Goal: Task Accomplishment & Management: Manage account settings

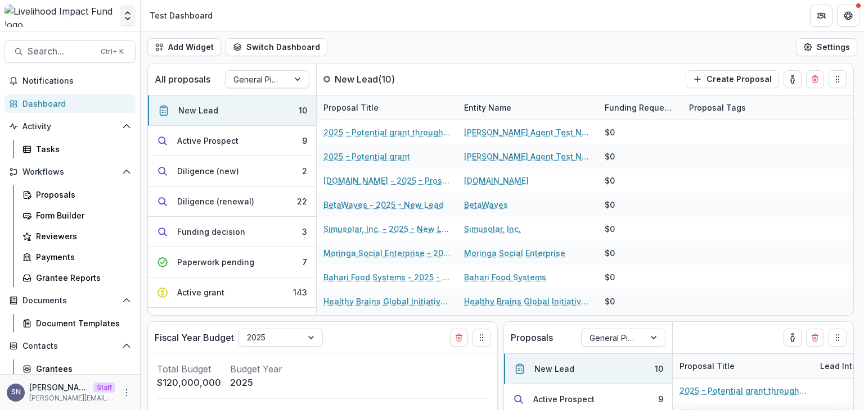
click at [130, 17] on polyline "Open entity switcher" at bounding box center [127, 18] width 4 height 2
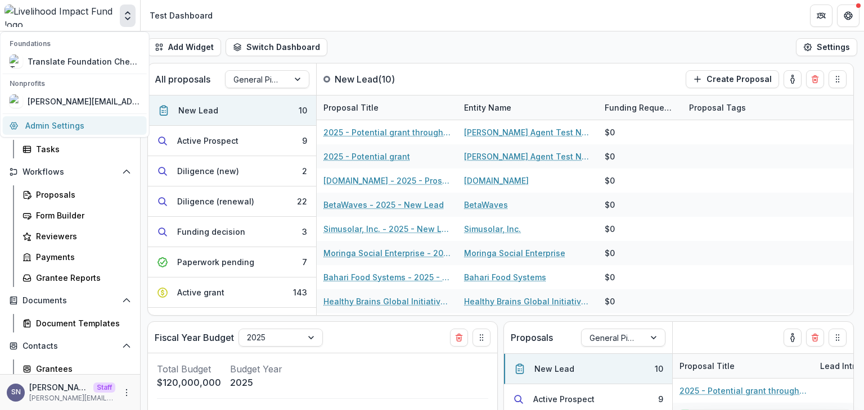
click at [106, 128] on link "Admin Settings" at bounding box center [75, 125] width 144 height 19
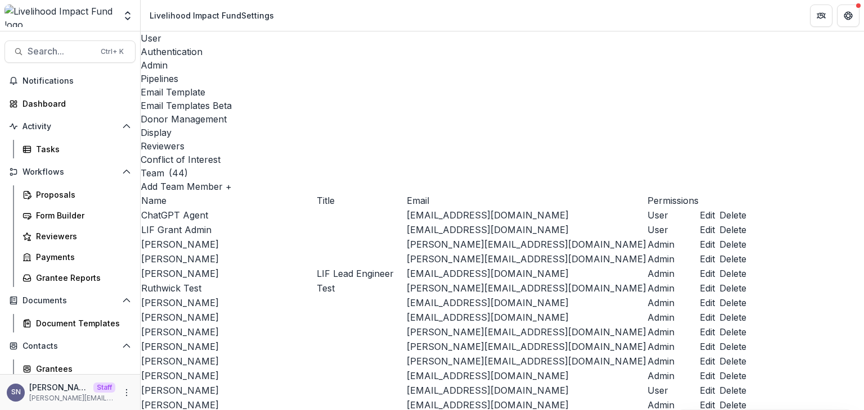
click at [445, 99] on div "Email Templates Beta" at bounding box center [502, 105] width 723 height 13
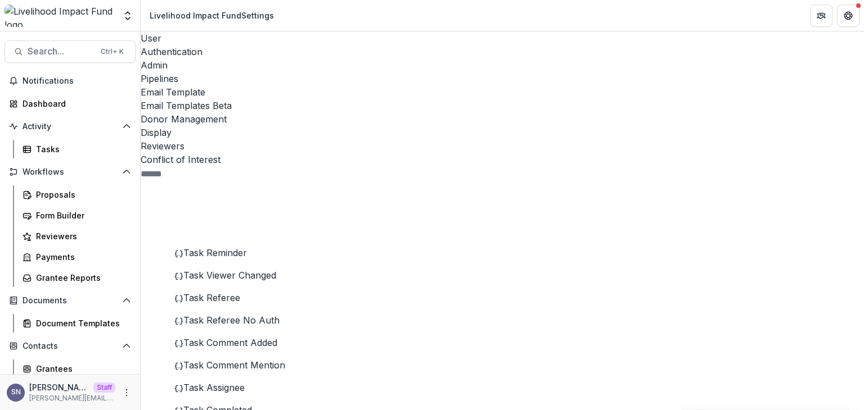
scroll to position [225, 0]
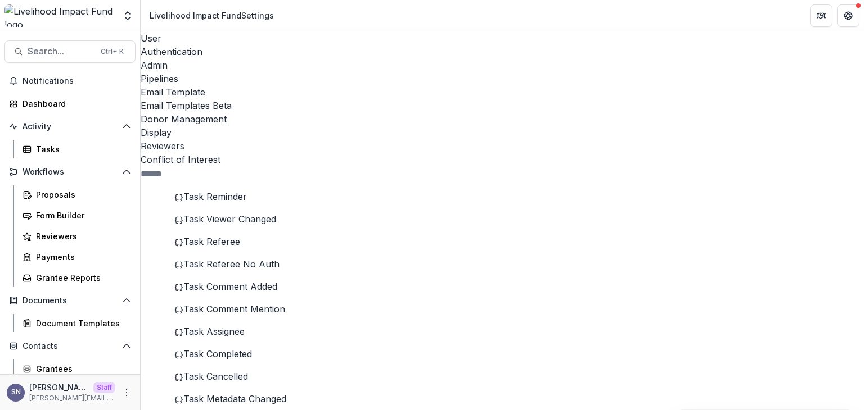
click at [253, 370] on div "Task Cancelled" at bounding box center [255, 376] width 162 height 13
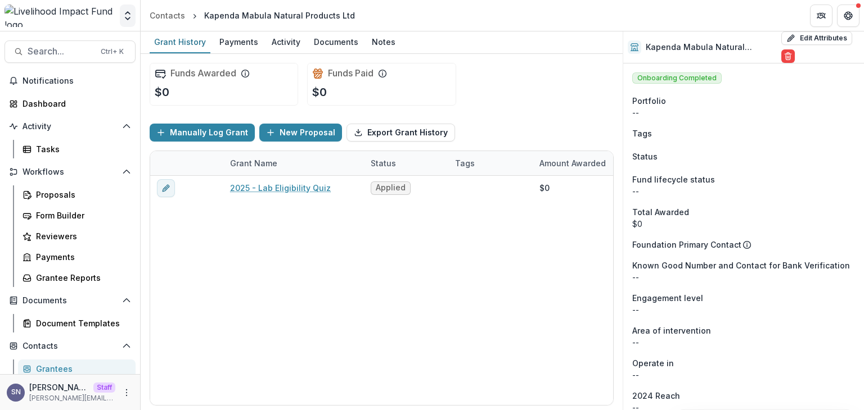
click at [120, 19] on button "Open entity switcher" at bounding box center [128, 15] width 16 height 22
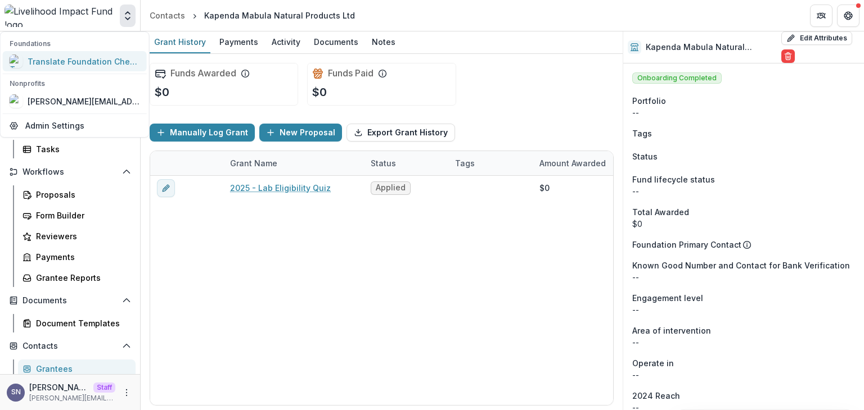
click at [98, 56] on div "Translate Foundation Checks" at bounding box center [84, 62] width 112 height 12
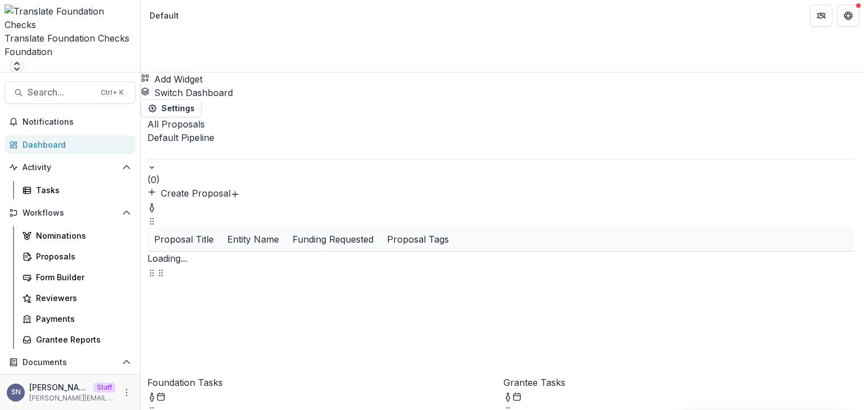
click at [25, 61] on button "Open entity switcher" at bounding box center [17, 66] width 16 height 11
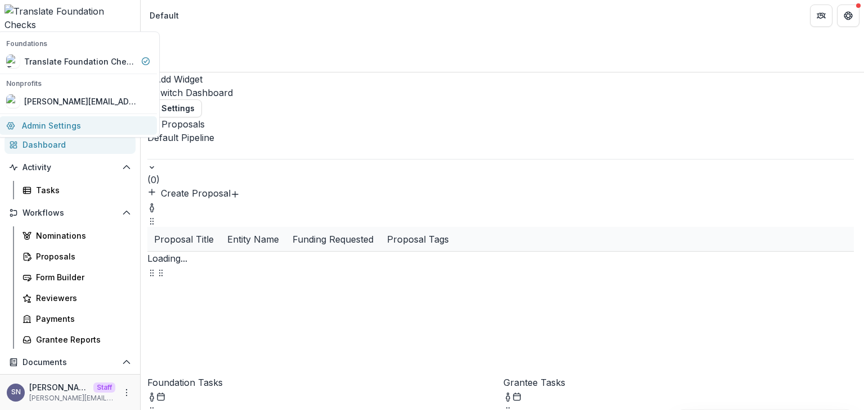
click at [99, 130] on link "Admin Settings" at bounding box center [77, 125] width 157 height 19
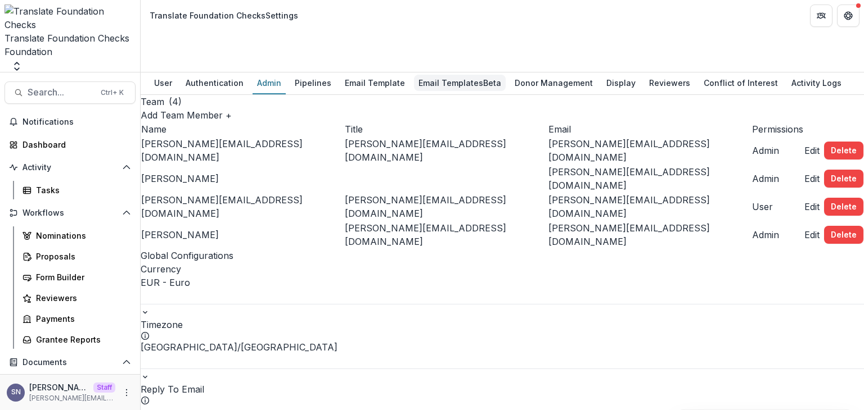
click at [445, 75] on div "Email Templates Beta" at bounding box center [460, 83] width 92 height 16
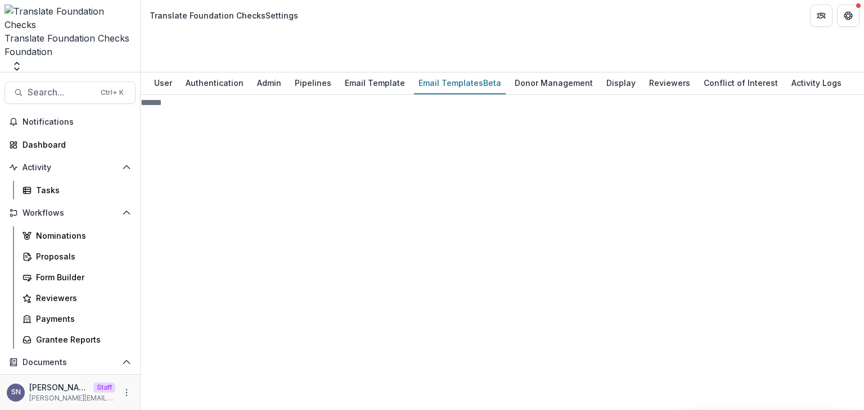
click at [166, 164] on div "Pipeline 3" at bounding box center [239, 373] width 196 height 418
click at [157, 141] on div "Proposal 0" at bounding box center [239, 357] width 196 height 432
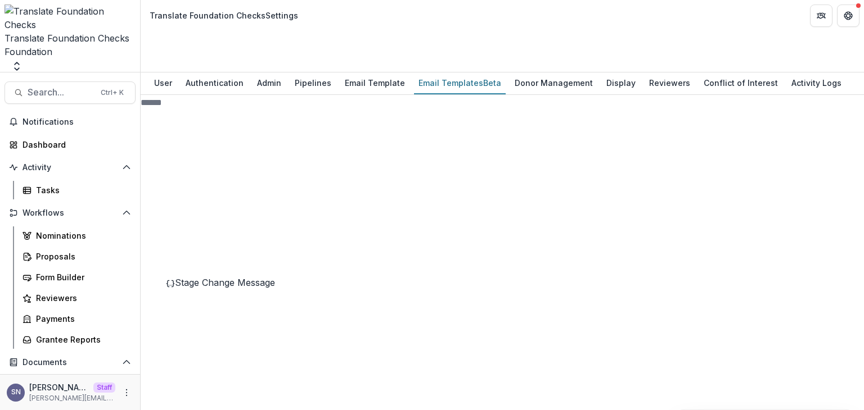
click at [241, 276] on div "Stage Change Message" at bounding box center [251, 282] width 170 height 13
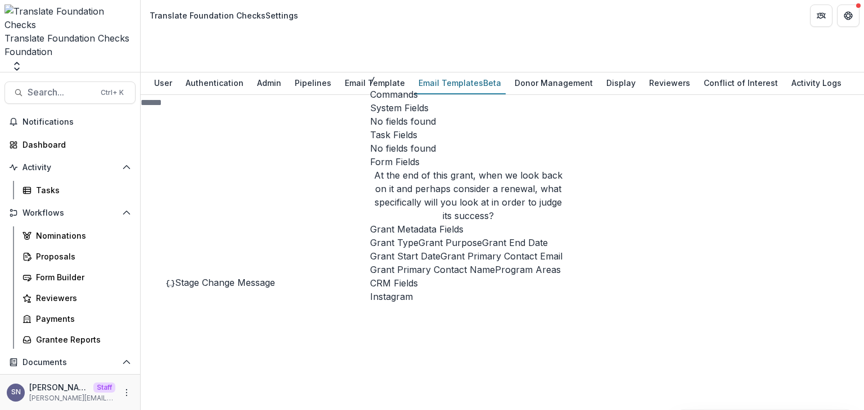
scroll to position [125, 0]
click at [440, 250] on span "Grant Start Date" at bounding box center [405, 256] width 70 height 13
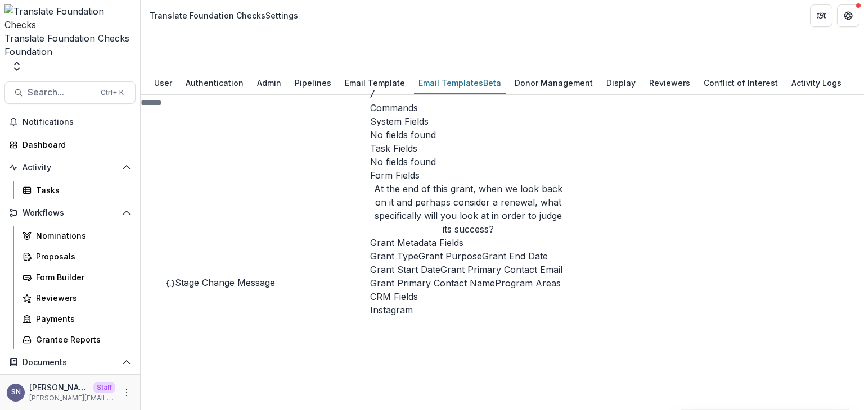
scroll to position [112, 0]
click at [482, 250] on span "Grant End Date" at bounding box center [515, 256] width 66 height 13
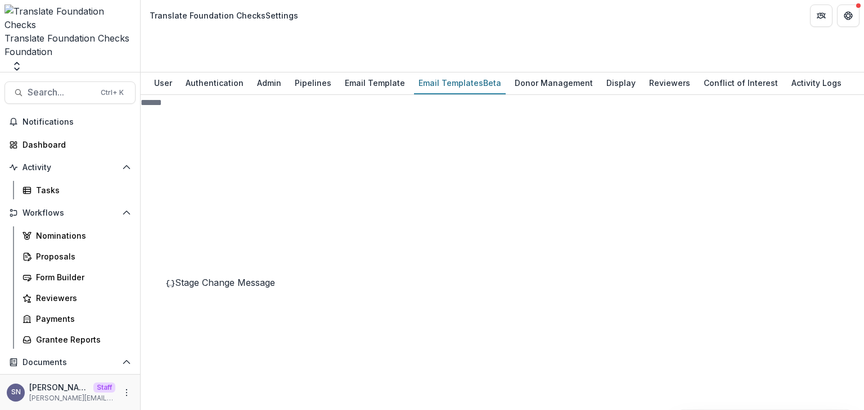
drag, startPoint x: 477, startPoint y: 301, endPoint x: 373, endPoint y: 269, distance: 108.7
click at [264, 367] on span "Stage Change Message" at bounding box center [225, 372] width 100 height 11
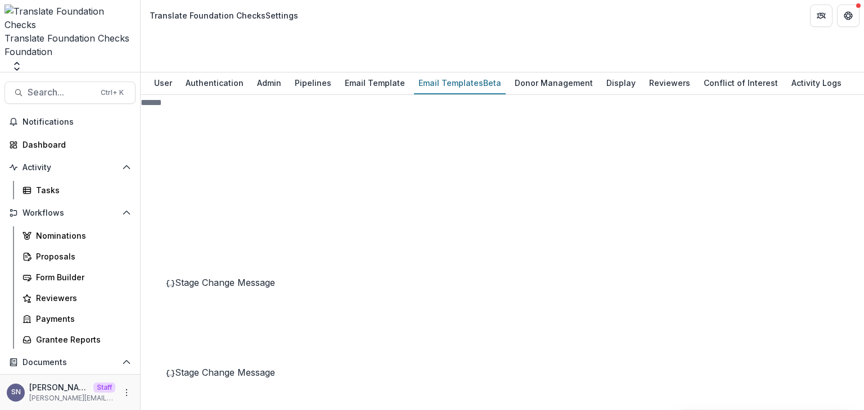
scroll to position [56, 0]
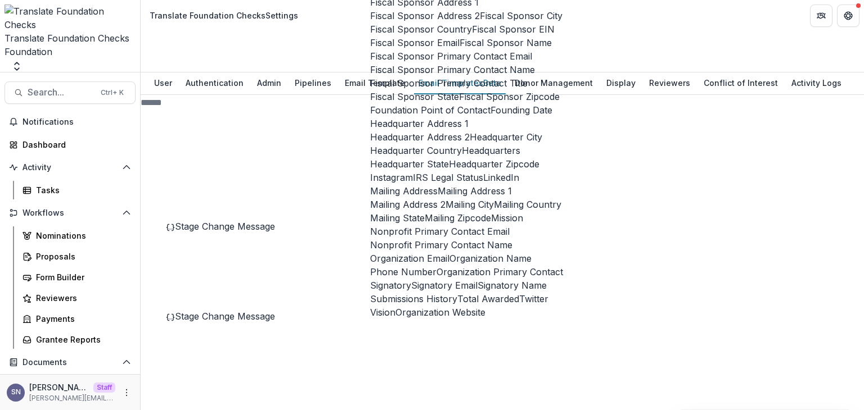
scroll to position [1181, 0]
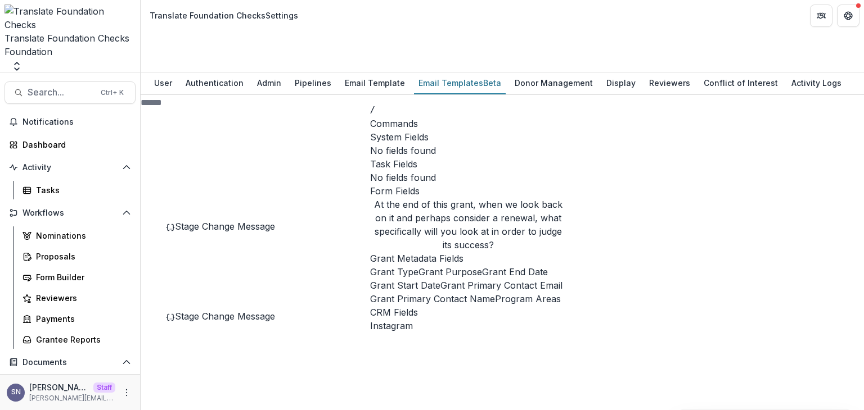
scroll to position [125, 0]
click at [482, 265] on span "Grant End Date" at bounding box center [515, 271] width 66 height 13
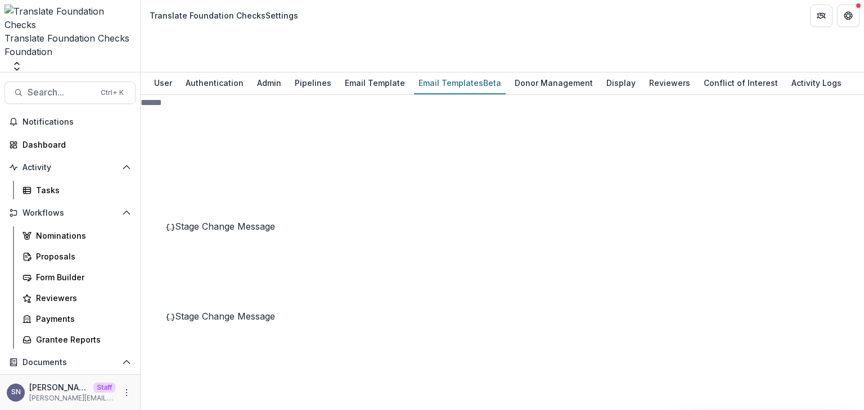
scroll to position [225, 0]
click at [49, 230] on div "Nominations" at bounding box center [81, 236] width 91 height 12
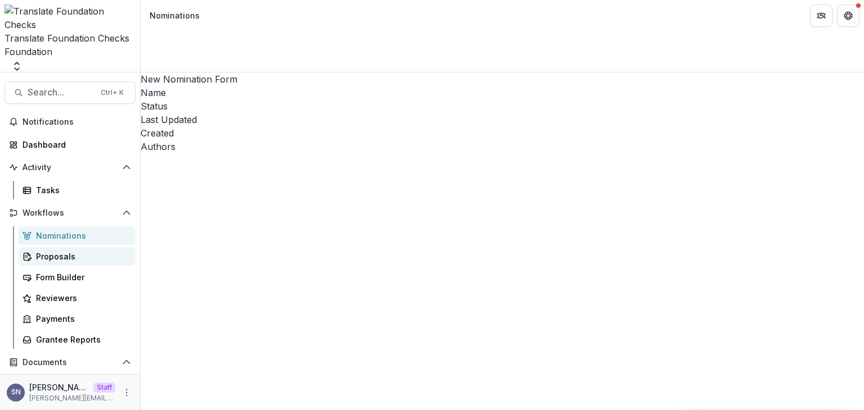
click at [49, 251] on div "Proposals" at bounding box center [81, 257] width 91 height 12
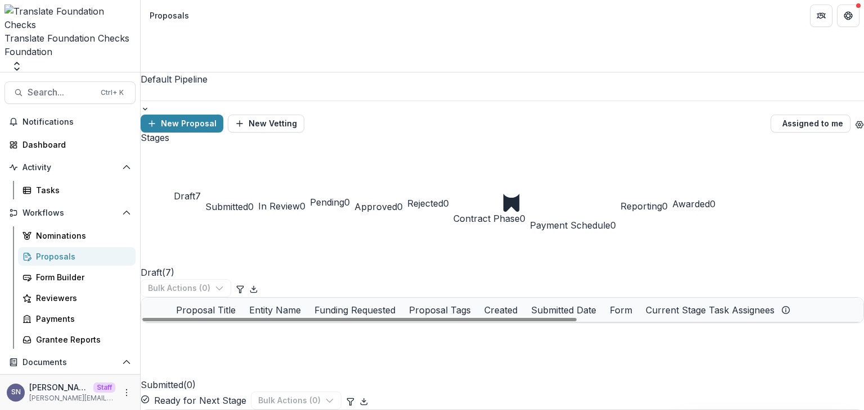
click at [251, 353] on link "2025 - Test bug" at bounding box center [231, 359] width 63 height 12
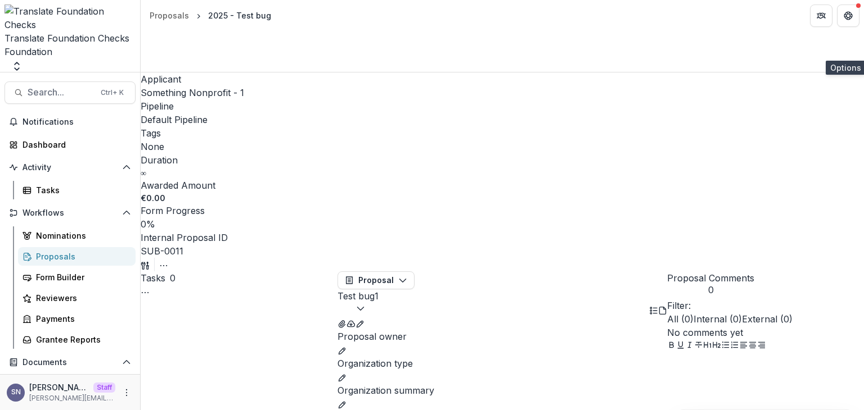
click at [168, 258] on button "button" at bounding box center [163, 264] width 9 height 13
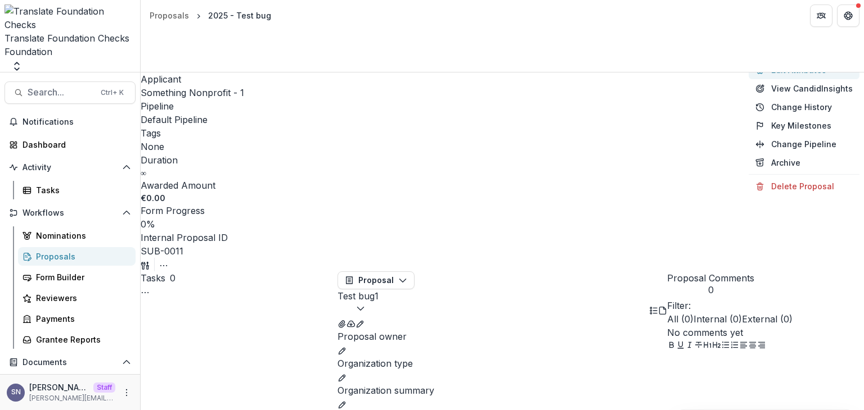
click at [785, 73] on button "Edit Attributes" at bounding box center [803, 70] width 111 height 19
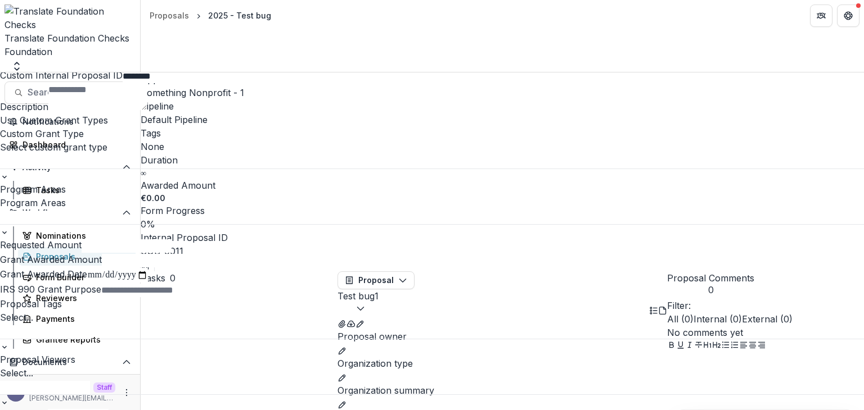
scroll to position [281, 0]
click at [109, 409] on input "Grant Start" at bounding box center [78, 416] width 61 height 15
type input "**********"
click at [217, 409] on input "Grant End" at bounding box center [186, 416] width 61 height 15
type input "**********"
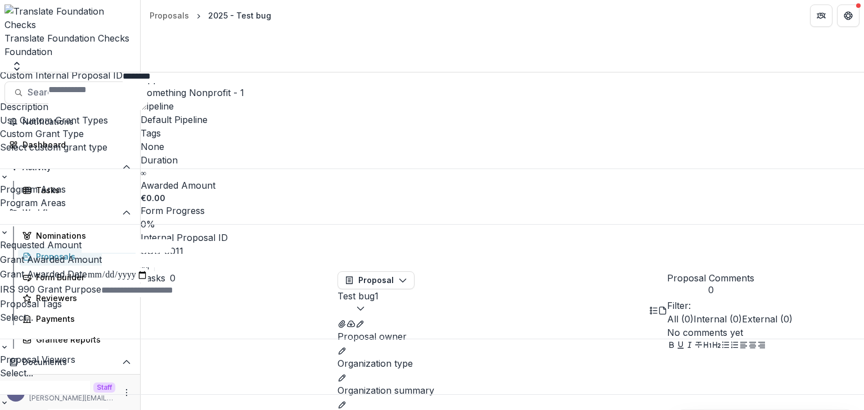
scroll to position [0, 0]
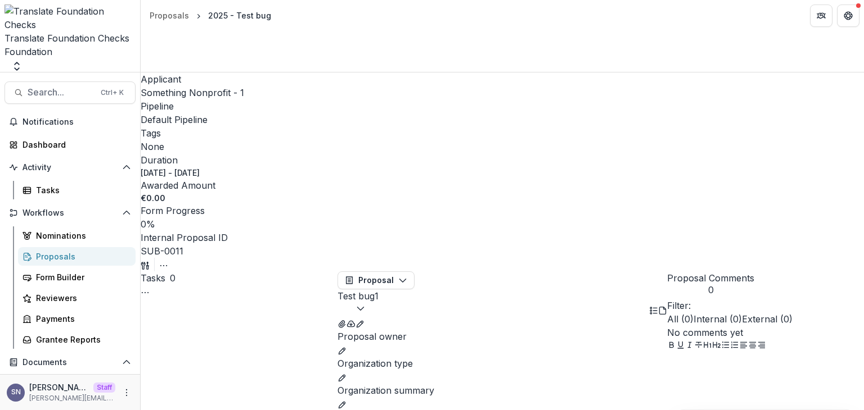
select select "*********"
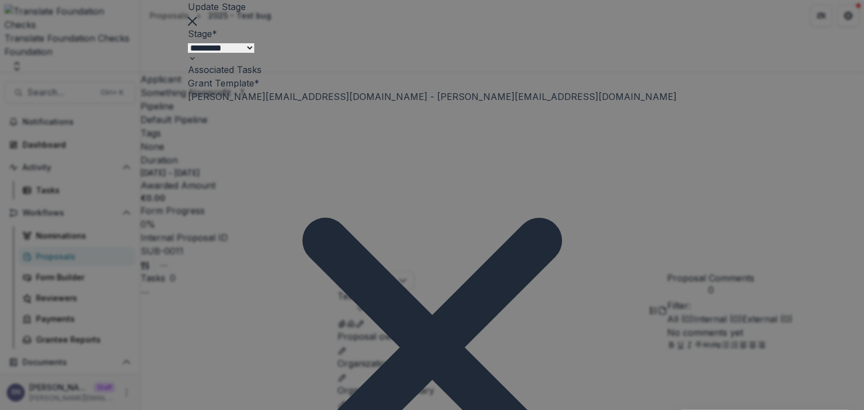
scroll to position [56, 0]
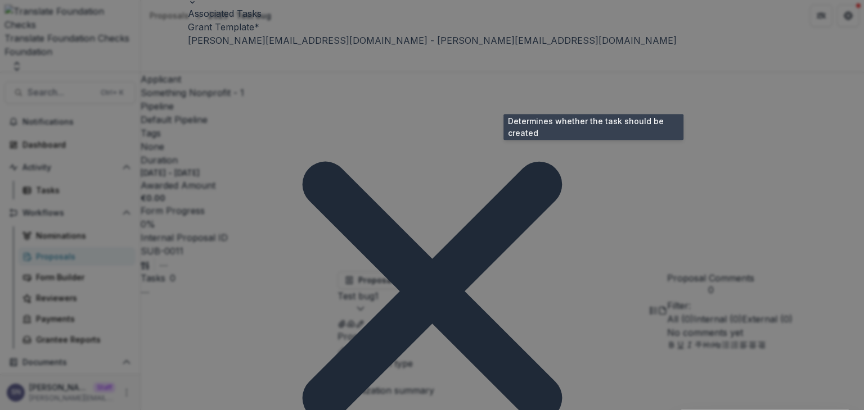
click at [676, 27] on span at bounding box center [676, 27] width 0 height 0
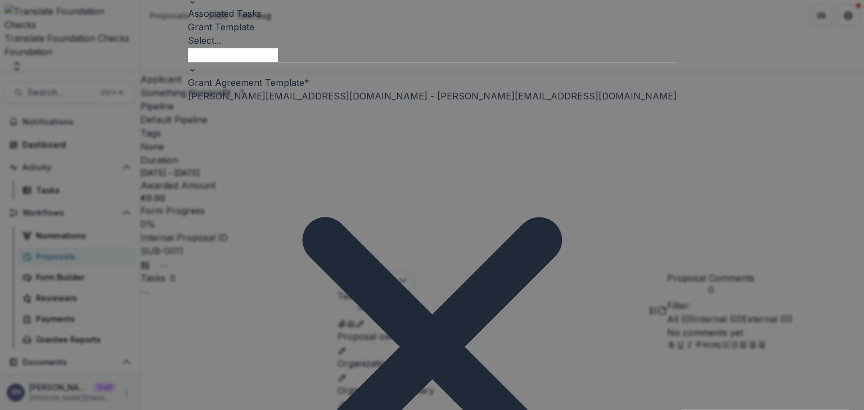
click at [590, 142] on div "Grant Agreement Template * [PERSON_NAME][EMAIL_ADDRESS][DOMAIN_NAME] - [PERSON_…" at bounding box center [432, 355] width 489 height 558
click at [676, 83] on span at bounding box center [676, 83] width 0 height 0
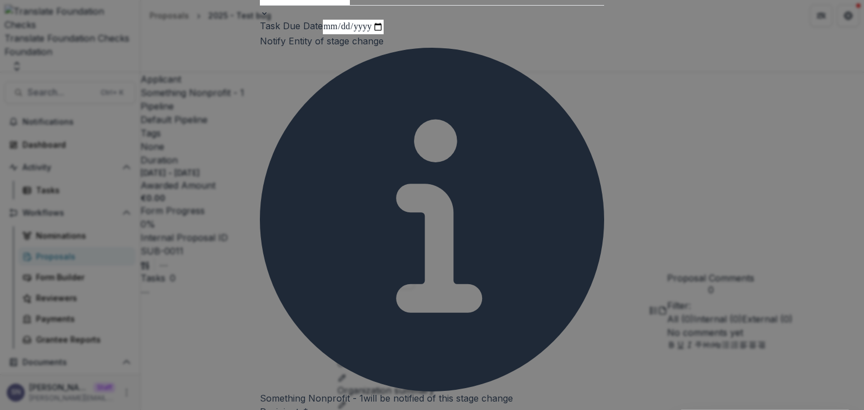
scroll to position [225, 0]
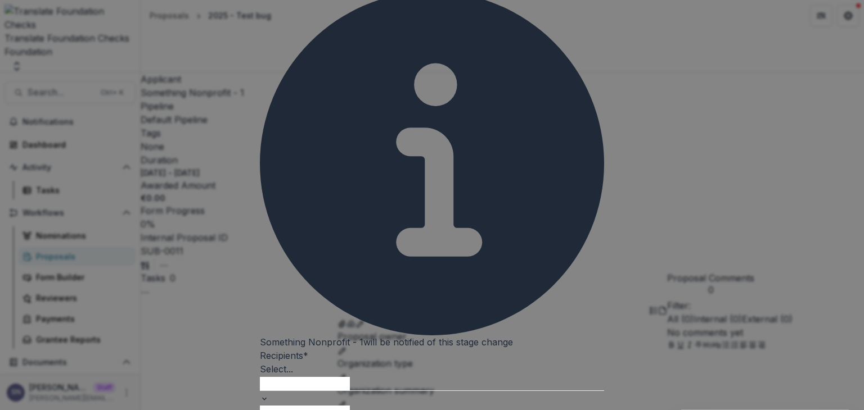
click at [302, 376] on div at bounding box center [432, 383] width 344 height 15
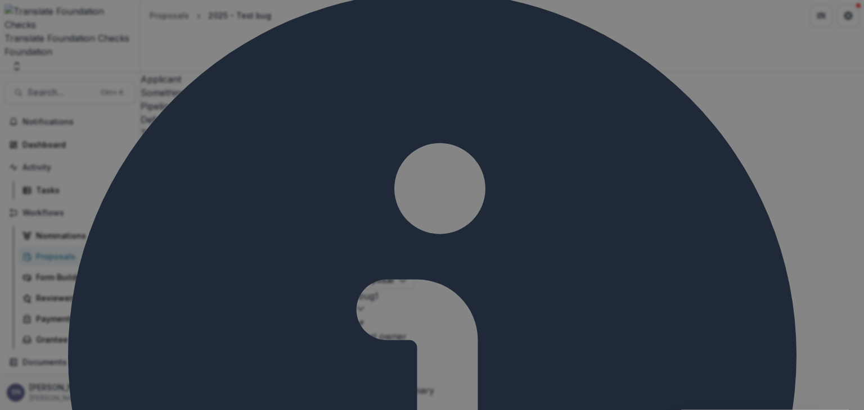
click at [319, 410] on div "No options" at bounding box center [432, 416] width 864 height 13
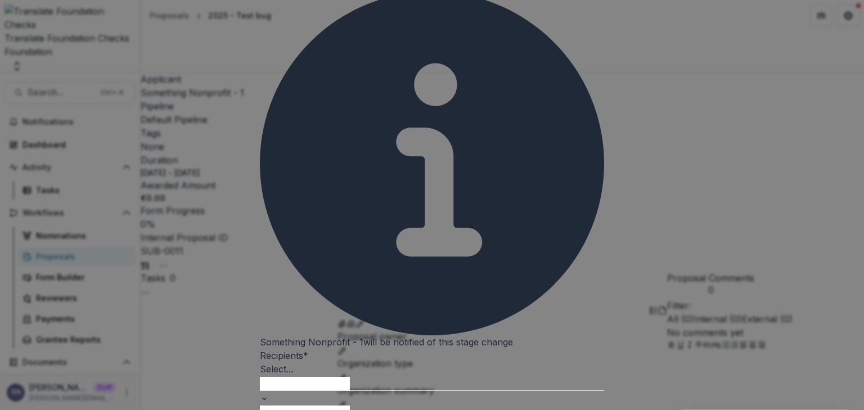
click at [308, 350] on label "Recipients *" at bounding box center [284, 355] width 48 height 11
click at [348, 377] on input "Recipients *" at bounding box center [305, 383] width 90 height 13
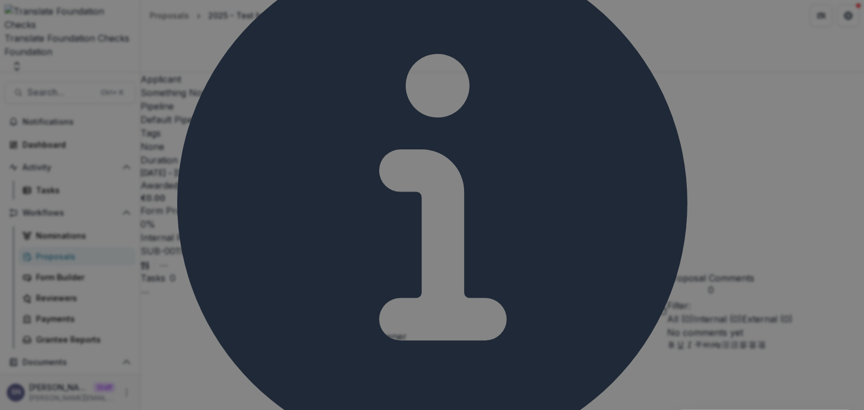
scroll to position [281, 0]
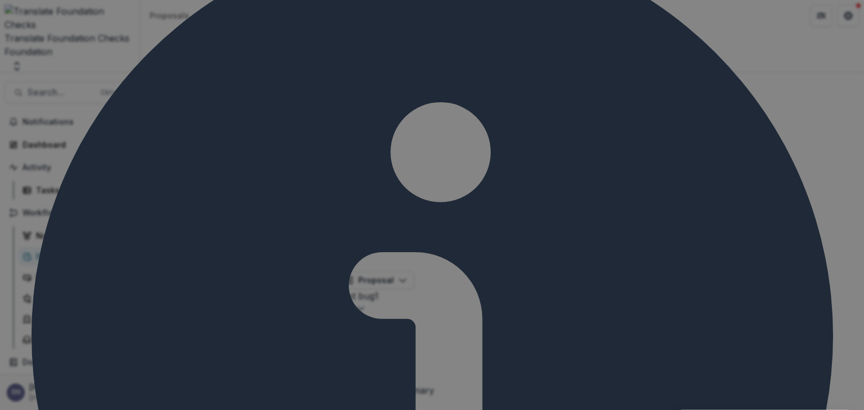
click at [297, 410] on div "Stage Change Message" at bounding box center [432, 416] width 864 height 13
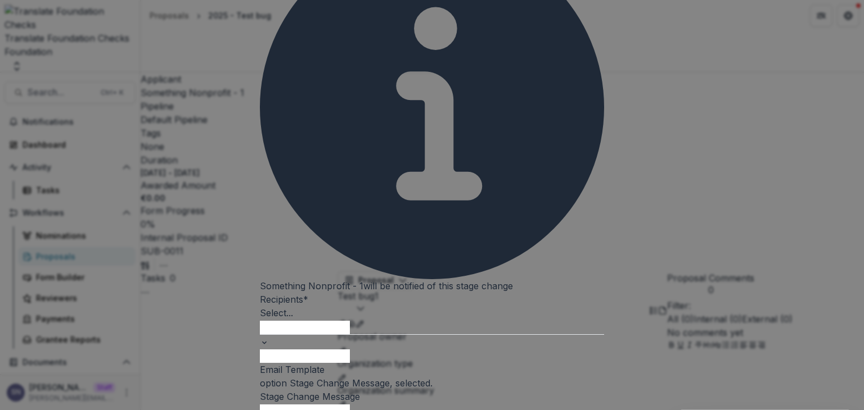
click at [297, 320] on div at bounding box center [432, 327] width 344 height 15
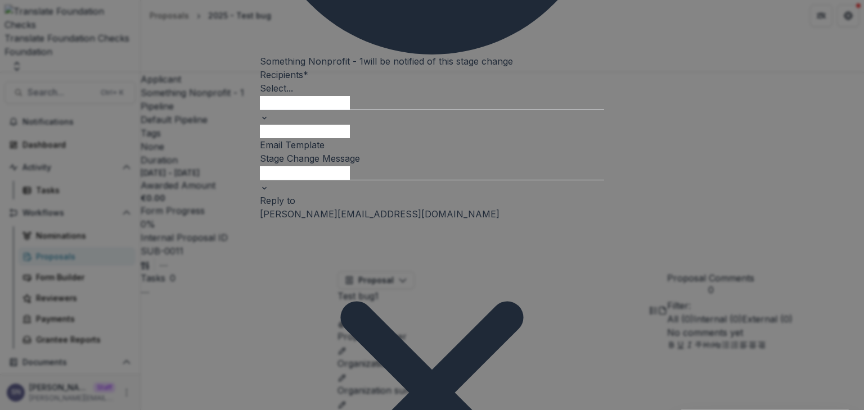
scroll to position [695, 0]
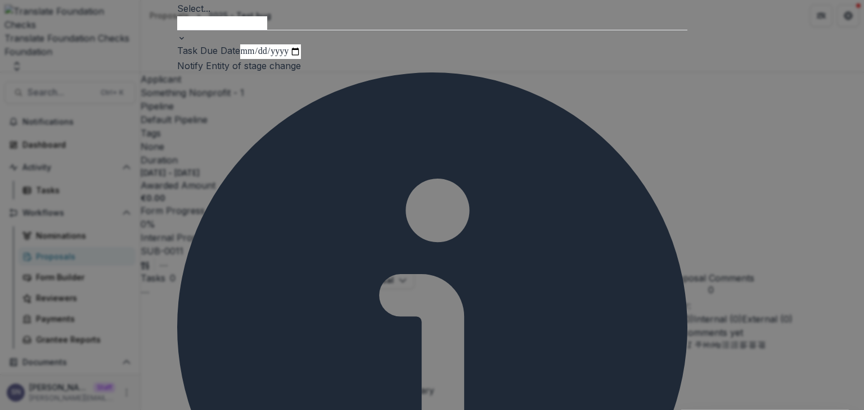
scroll to position [83, 0]
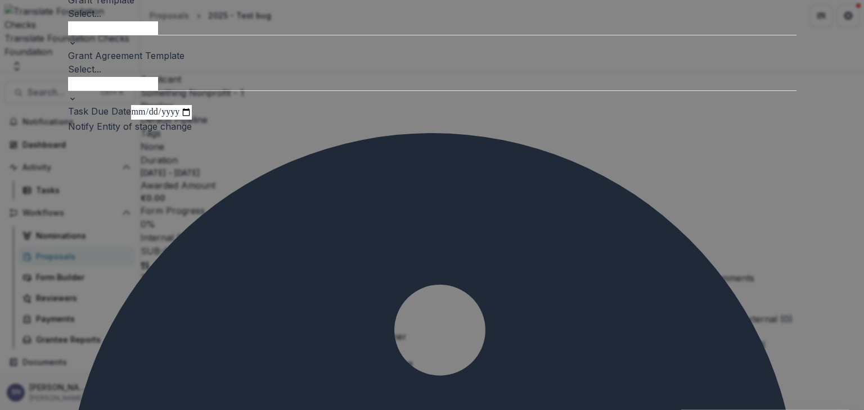
click at [290, 410] on div "No options" at bounding box center [432, 416] width 864 height 13
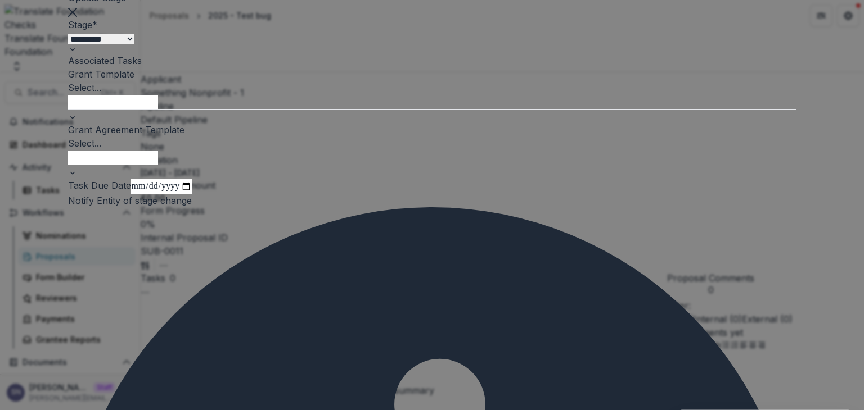
scroll to position [0, 0]
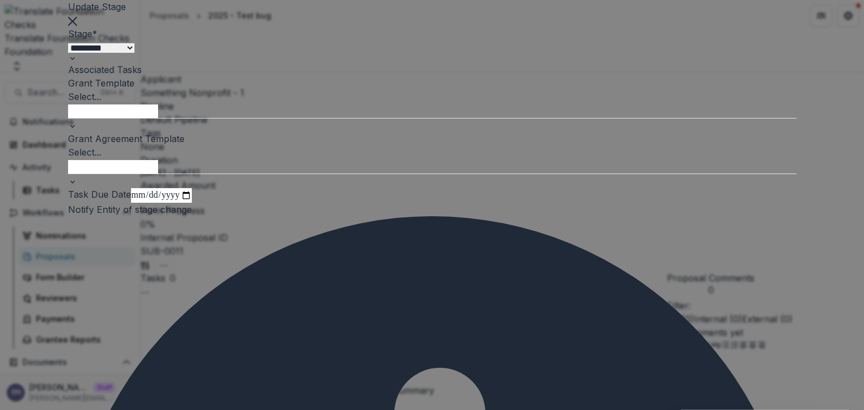
click at [796, 83] on span at bounding box center [796, 83] width 0 height 0
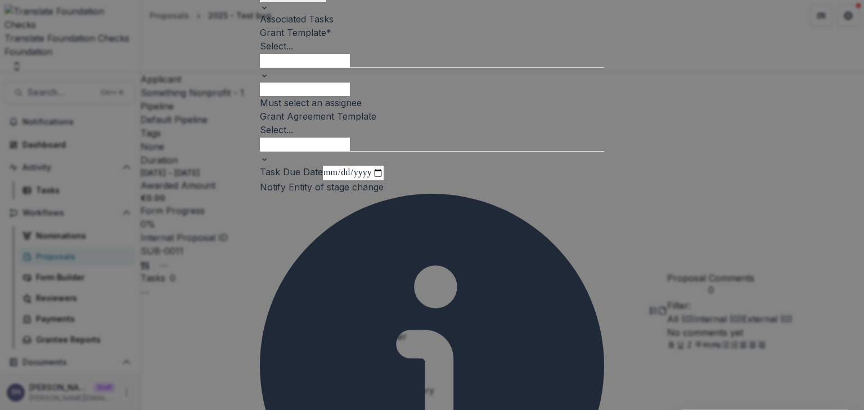
scroll to position [112, 0]
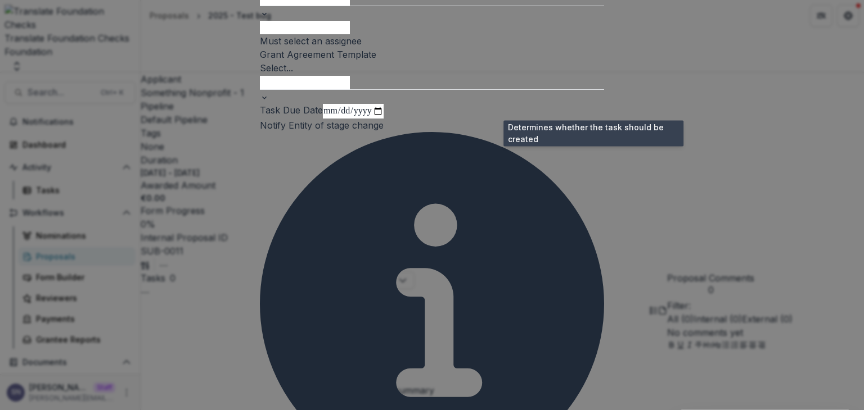
click at [604, 55] on span at bounding box center [604, 55] width 0 height 0
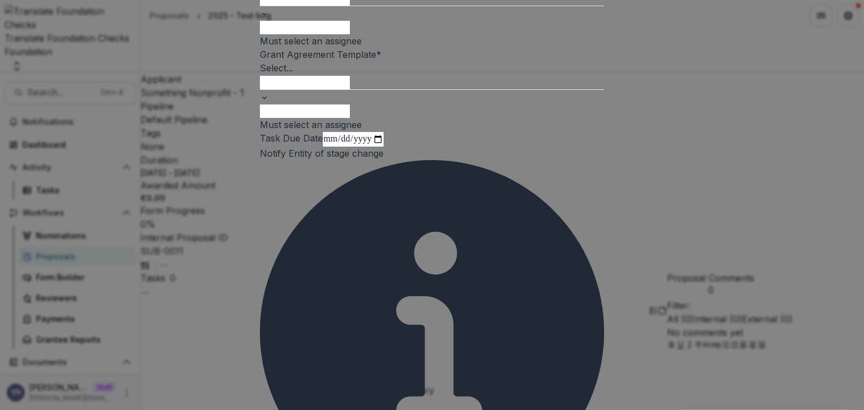
click at [383, 159] on span at bounding box center [383, 153] width 0 height 11
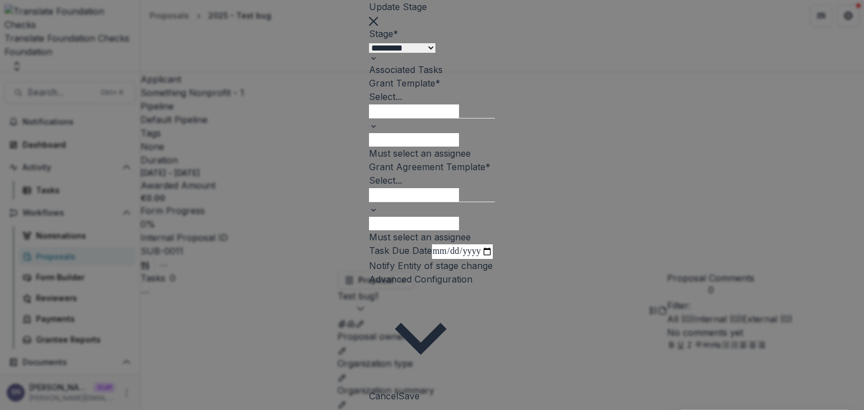
click at [398, 231] on div "Must select an assignee" at bounding box center [432, 237] width 126 height 13
click at [493, 272] on span at bounding box center [493, 265] width 0 height 11
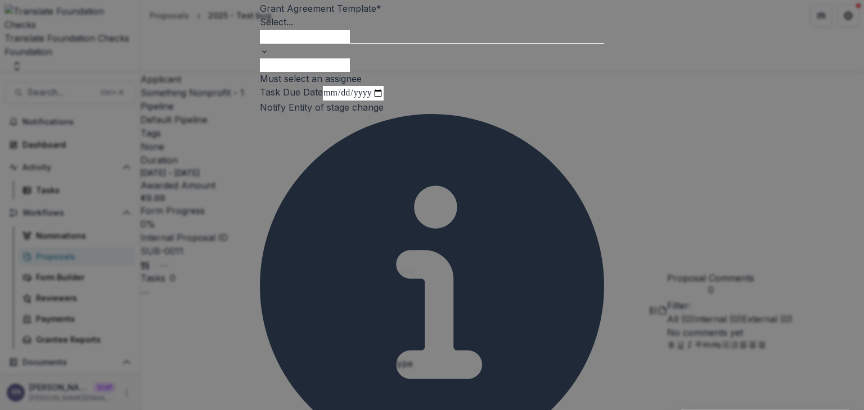
scroll to position [159, 0]
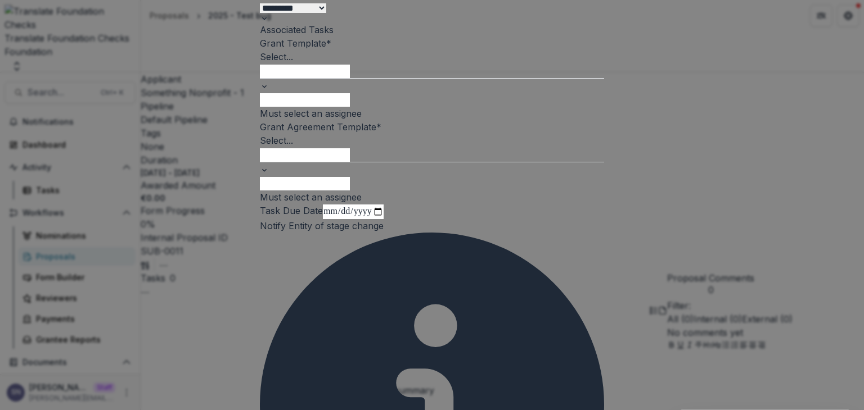
scroll to position [0, 0]
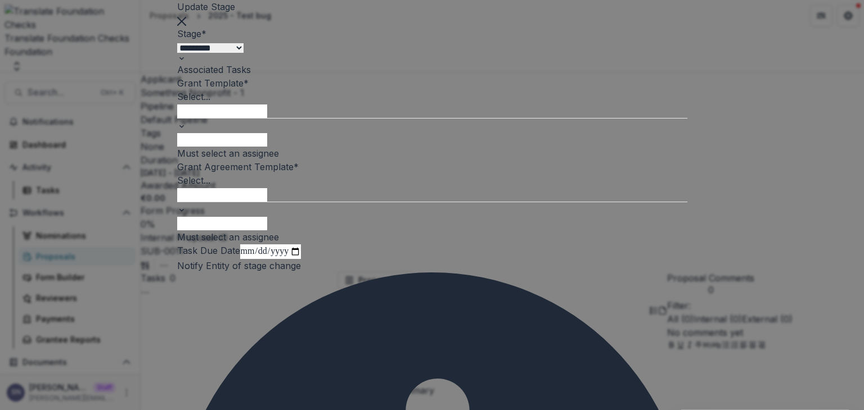
click at [186, 27] on button "Close" at bounding box center [181, 19] width 9 height 13
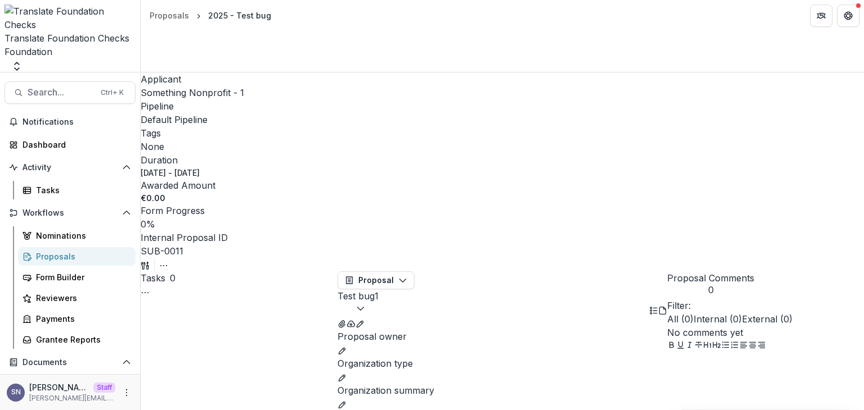
click at [61, 251] on div "Proposals" at bounding box center [81, 257] width 91 height 12
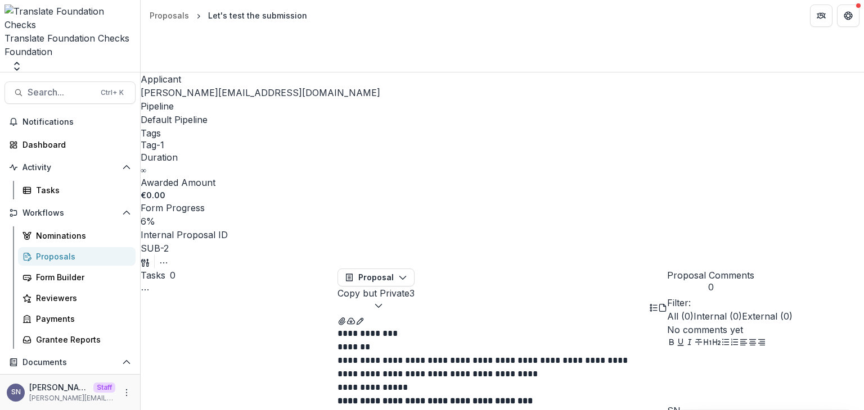
select select "*********"
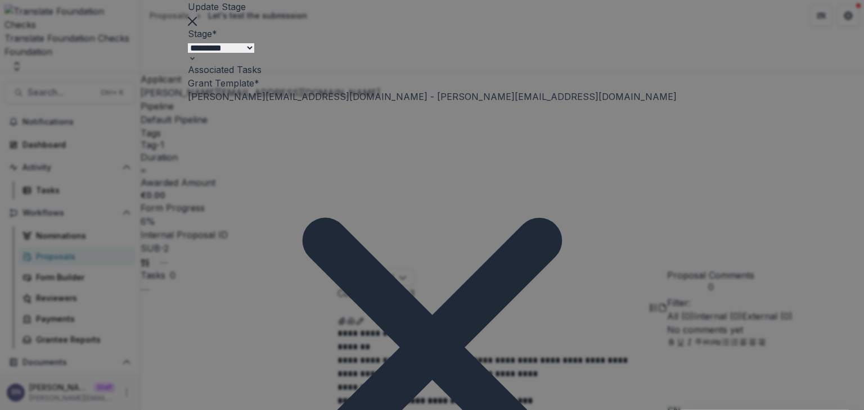
click at [197, 27] on button "Close" at bounding box center [192, 19] width 9 height 13
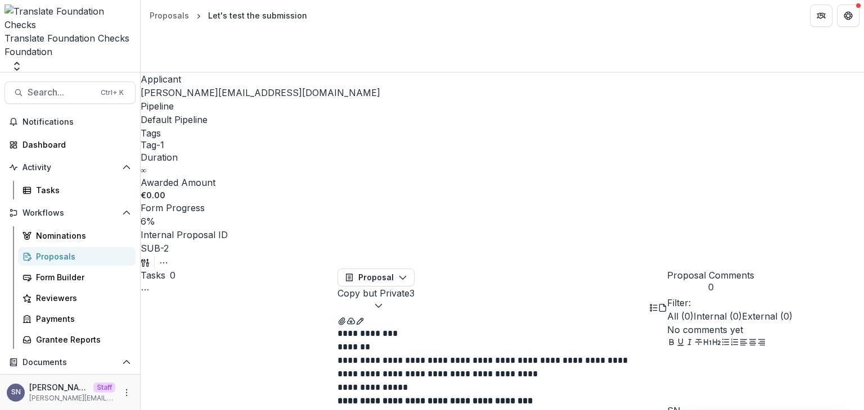
click at [168, 259] on icon "button" at bounding box center [163, 263] width 9 height 9
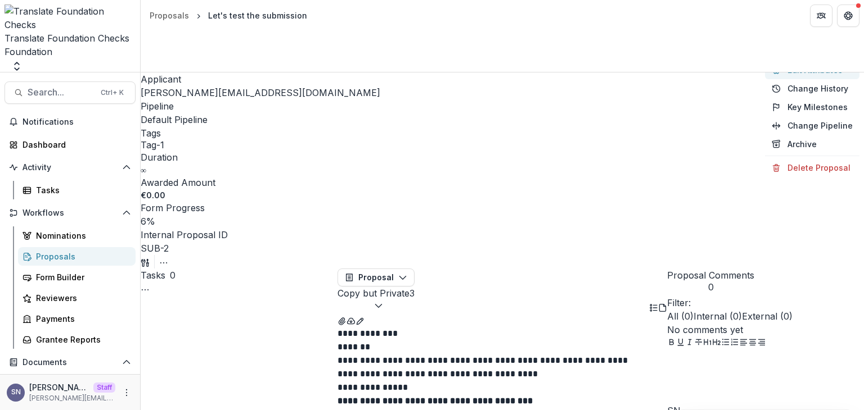
click at [774, 79] on button "Edit Attributes" at bounding box center [812, 70] width 94 height 19
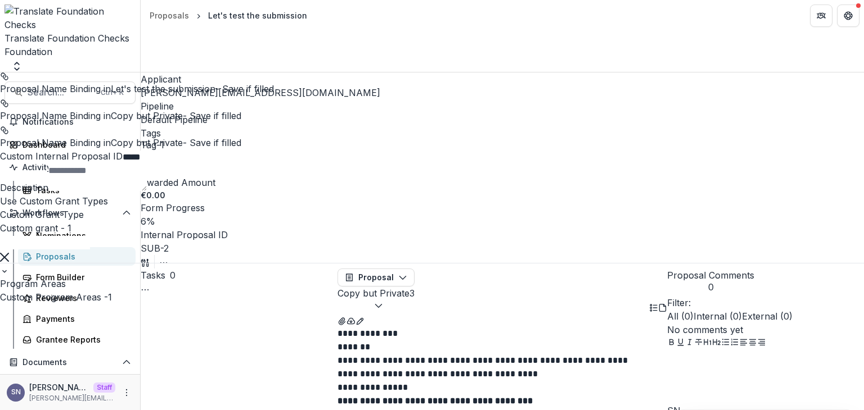
scroll to position [423, 0]
type input "**********"
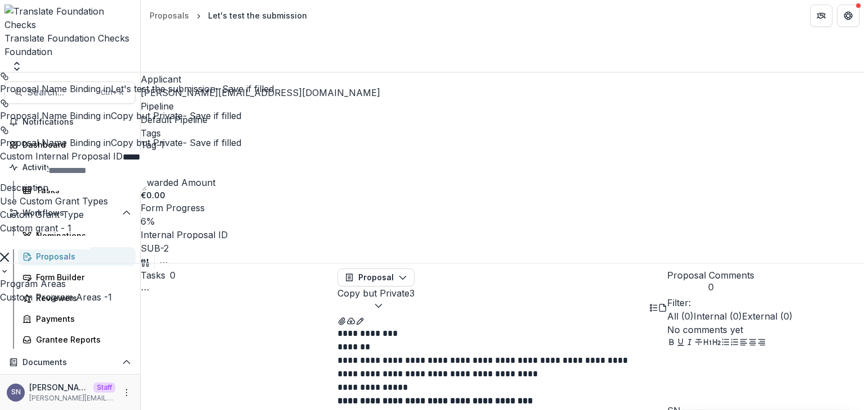
type input "**********"
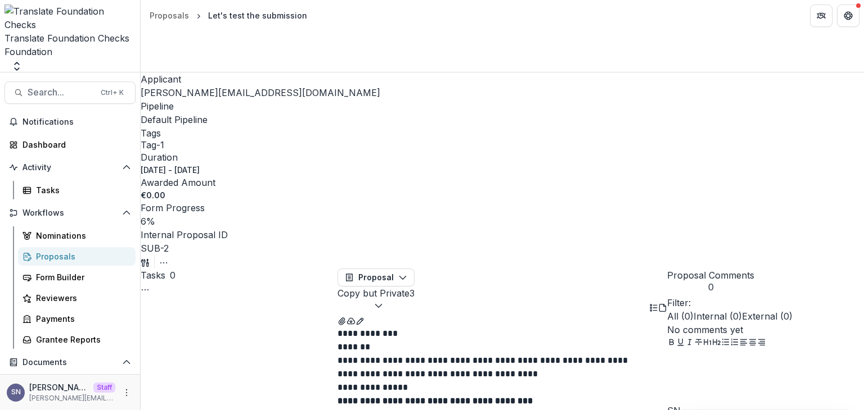
select select "*********"
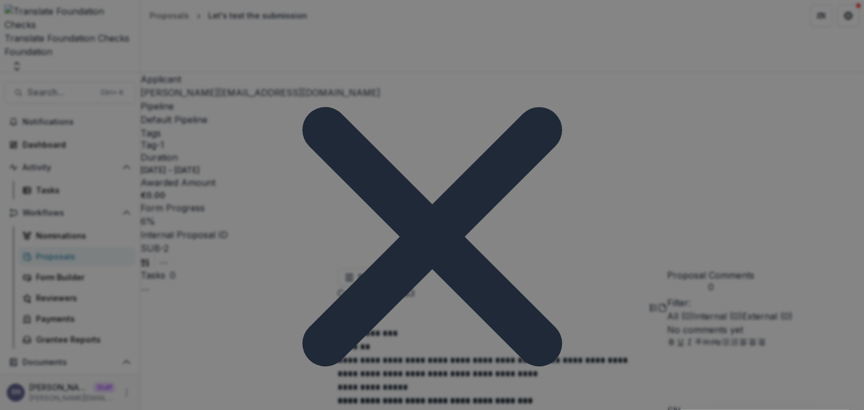
scroll to position [112, 0]
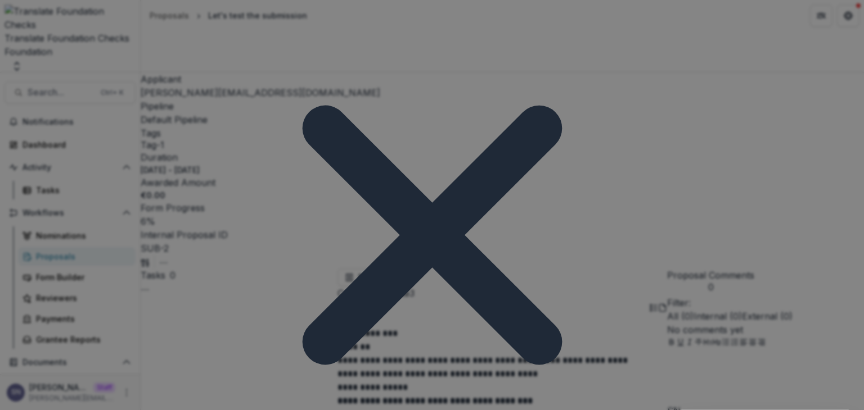
click at [596, 37] on div "Grant Template * [PERSON_NAME][EMAIL_ADDRESS][DOMAIN_NAME] - [PERSON_NAME][EMAI…" at bounding box center [432, 243] width 489 height 558
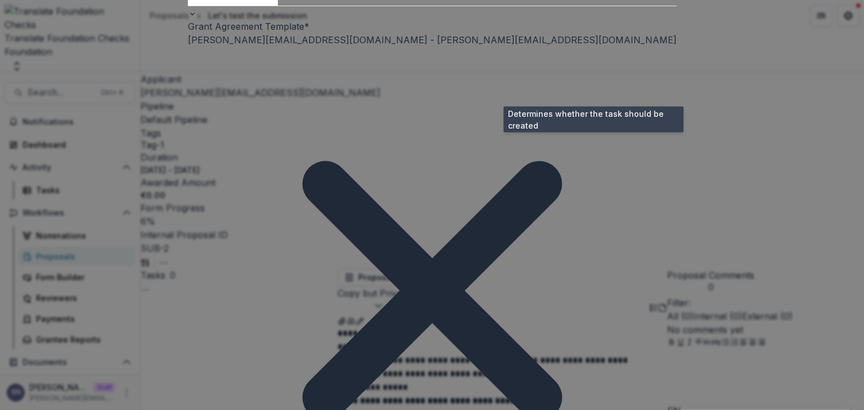
click at [676, 26] on span at bounding box center [676, 26] width 0 height 0
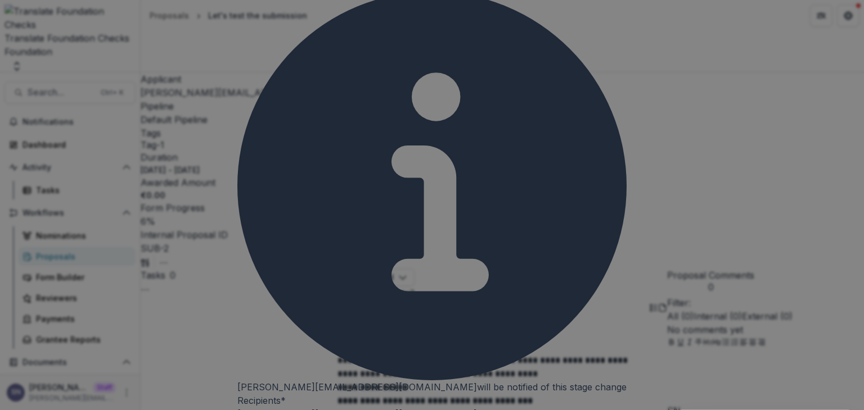
scroll to position [281, 0]
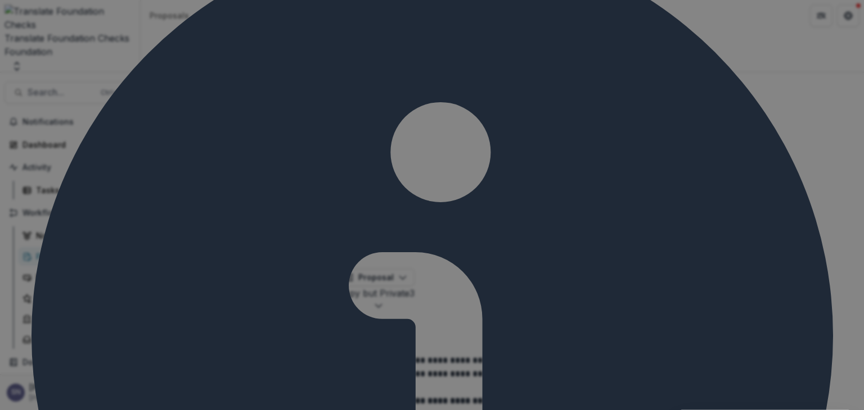
click at [310, 410] on div "Stage Change Message" at bounding box center [432, 416] width 864 height 13
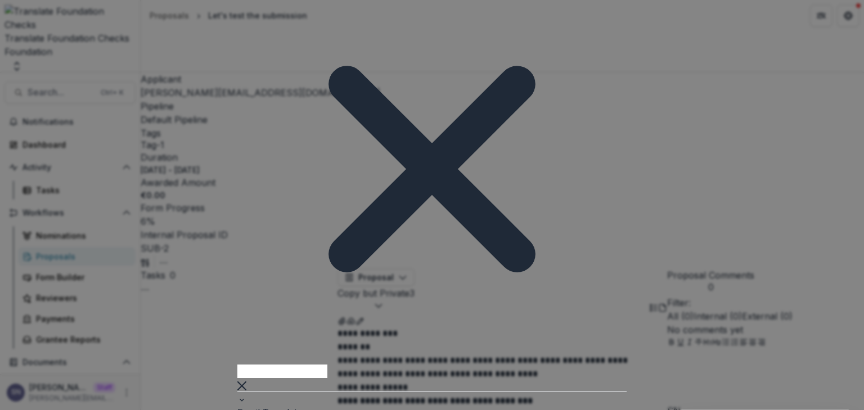
scroll to position [709, 0]
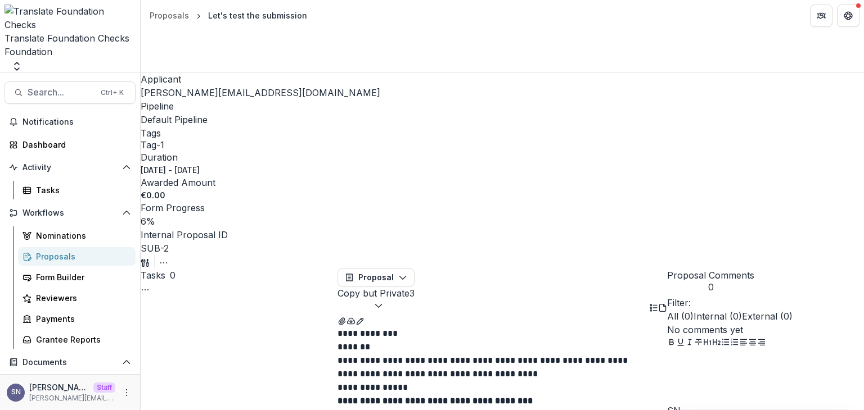
click at [168, 259] on icon "button" at bounding box center [163, 263] width 9 height 9
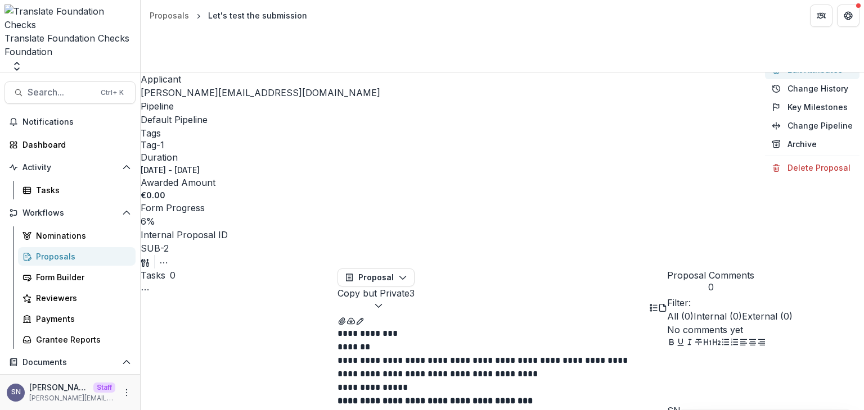
click at [785, 78] on button "Edit Attributes" at bounding box center [812, 70] width 94 height 19
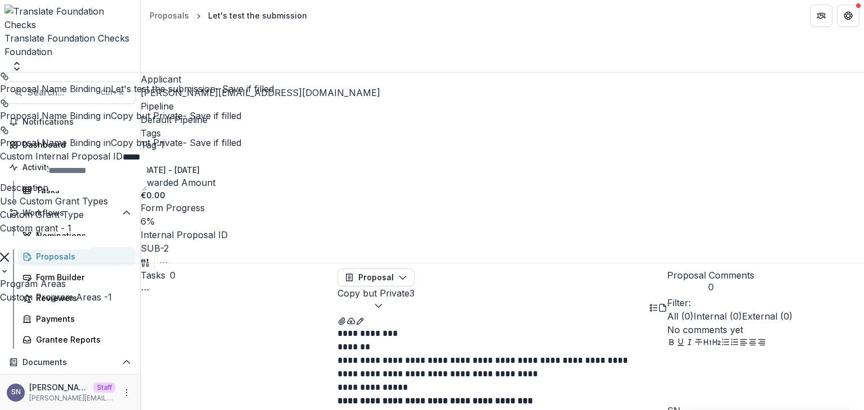
scroll to position [423, 0]
type input "**********"
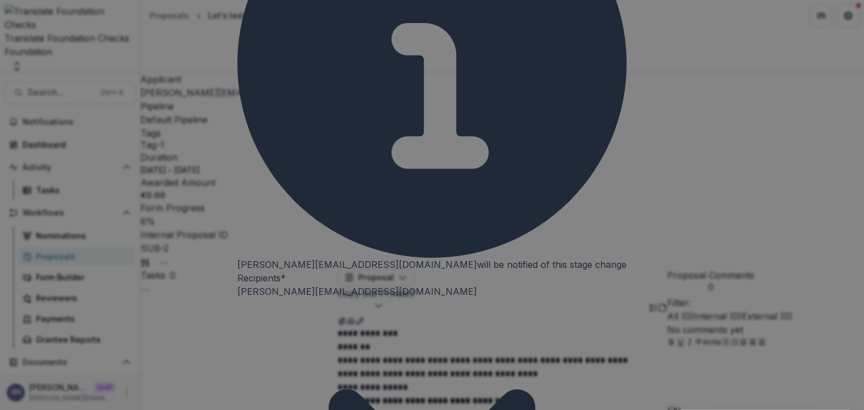
scroll to position [56, 0]
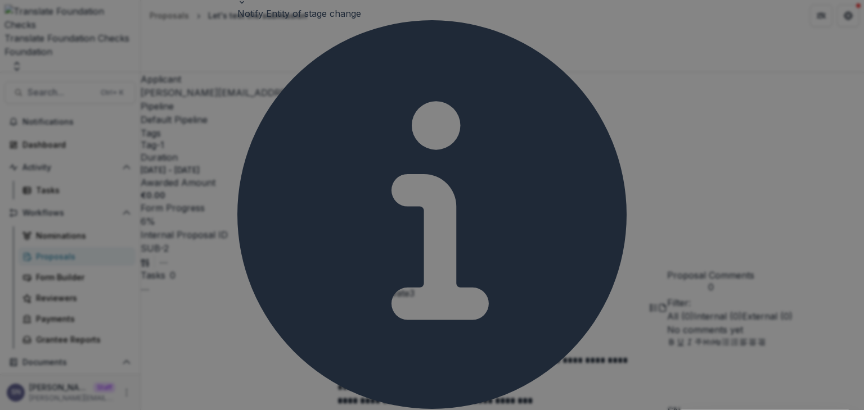
click at [391, 20] on div "Notify Entity of stage change" at bounding box center [431, 13] width 389 height 13
click at [361, 19] on span at bounding box center [361, 13] width 0 height 11
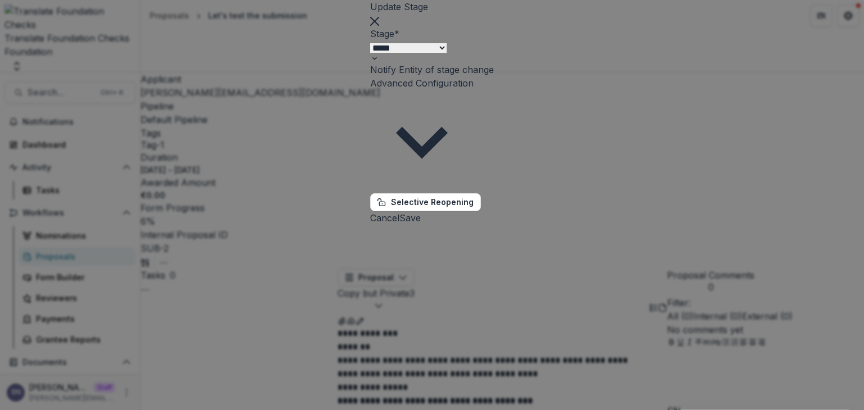
scroll to position [0, 0]
click at [421, 211] on button "Save" at bounding box center [409, 217] width 21 height 13
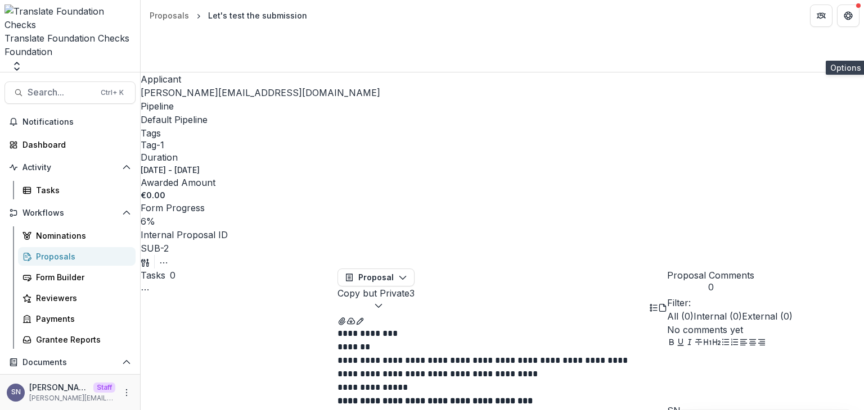
click at [168, 255] on button "button" at bounding box center [163, 261] width 9 height 13
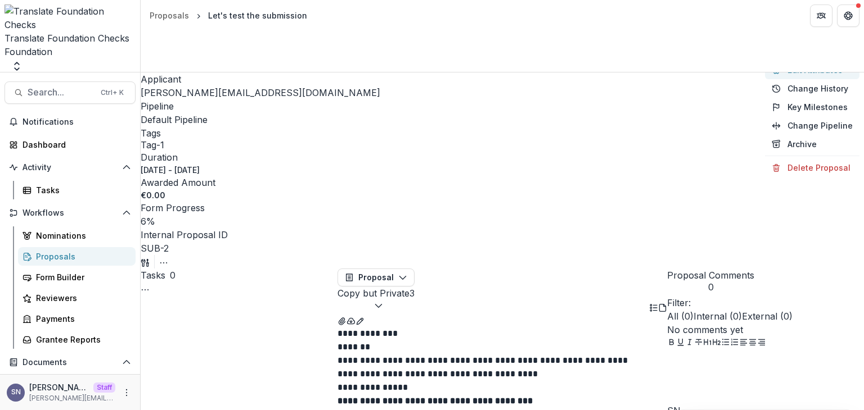
click at [800, 71] on button "Edit Attributes" at bounding box center [812, 70] width 94 height 19
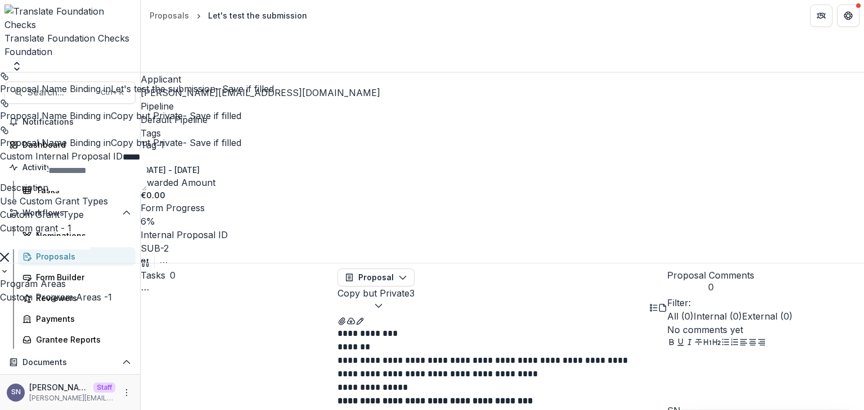
scroll to position [423, 0]
click at [9, 13] on button "Close" at bounding box center [4, 6] width 9 height 13
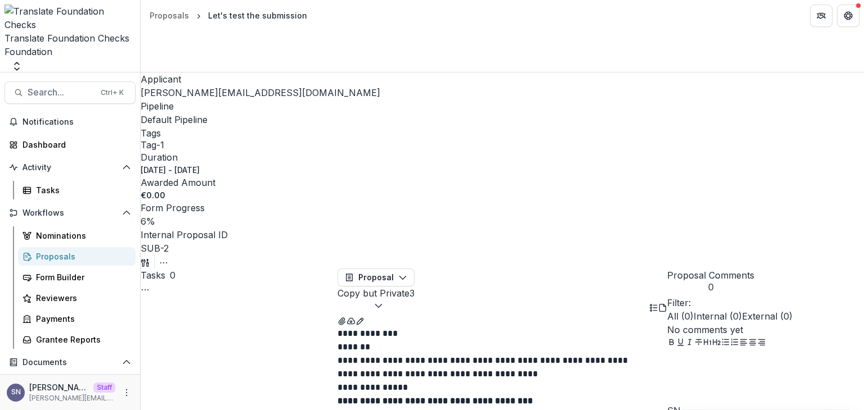
select select "*********"
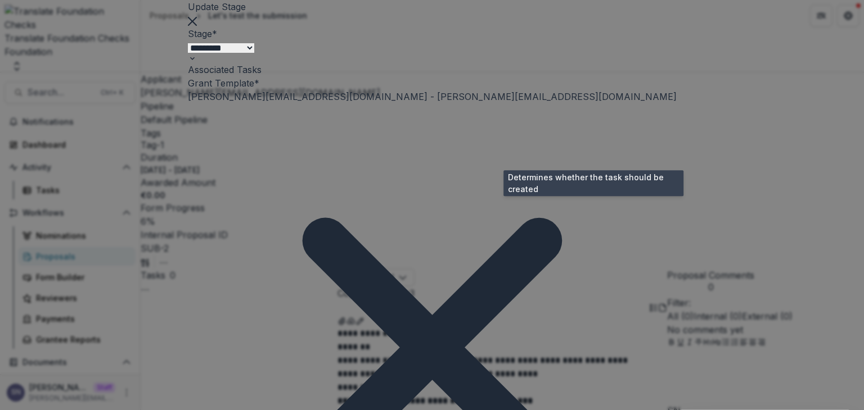
click at [676, 83] on span at bounding box center [676, 83] width 0 height 0
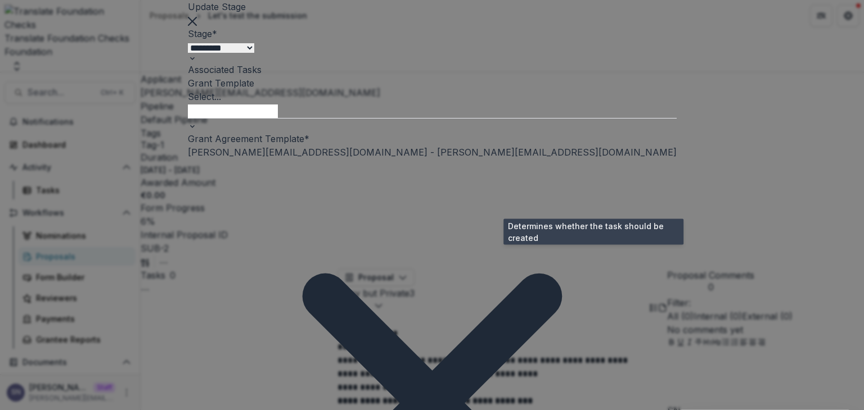
click at [676, 139] on span at bounding box center [676, 139] width 0 height 0
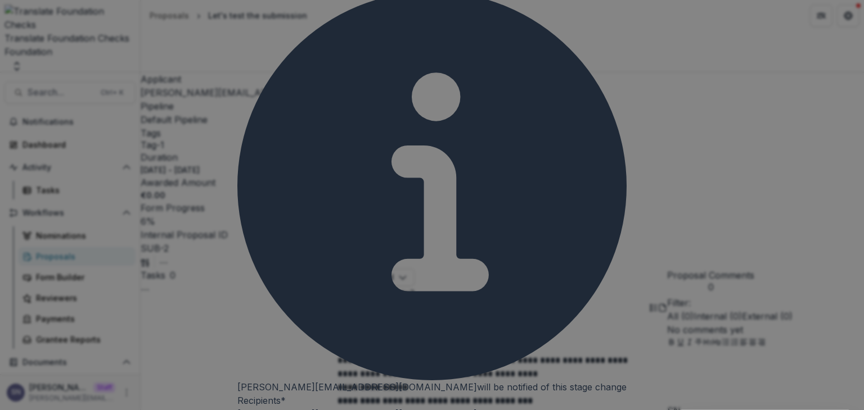
scroll to position [337, 0]
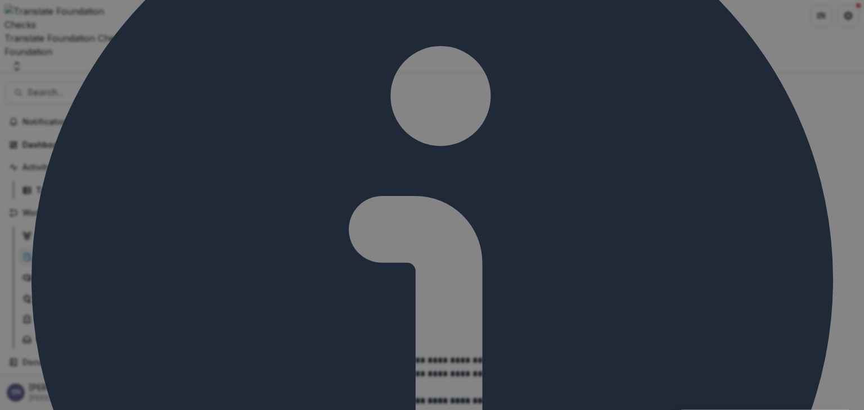
click at [309, 410] on div "Stage Change Message" at bounding box center [432, 416] width 864 height 13
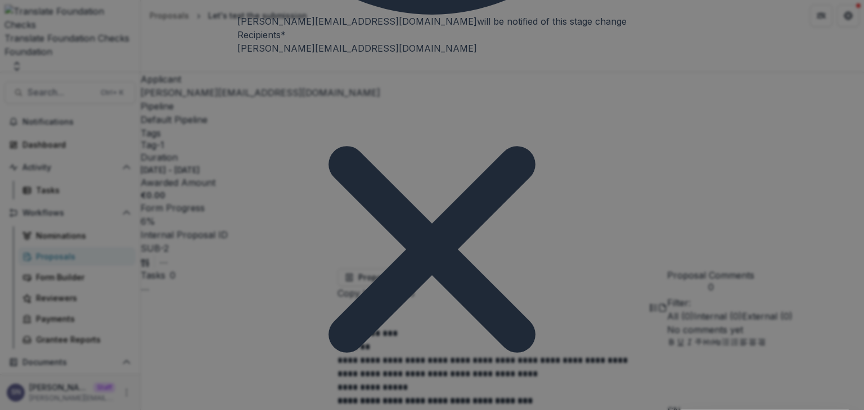
scroll to position [709, 0]
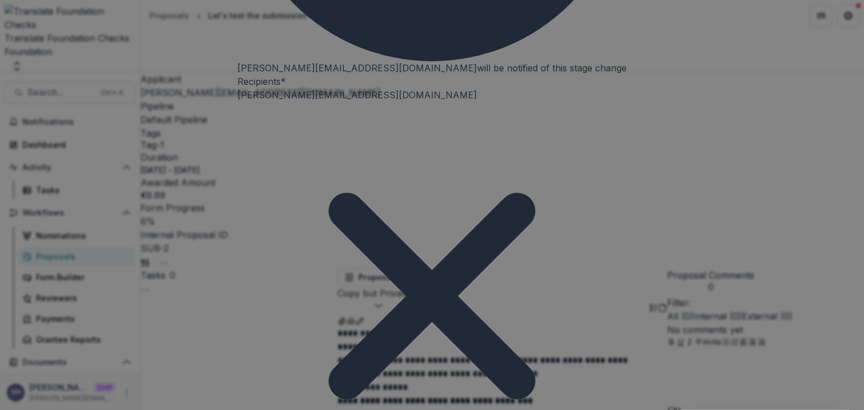
scroll to position [315, 0]
